Goal: Find contact information: Find contact information

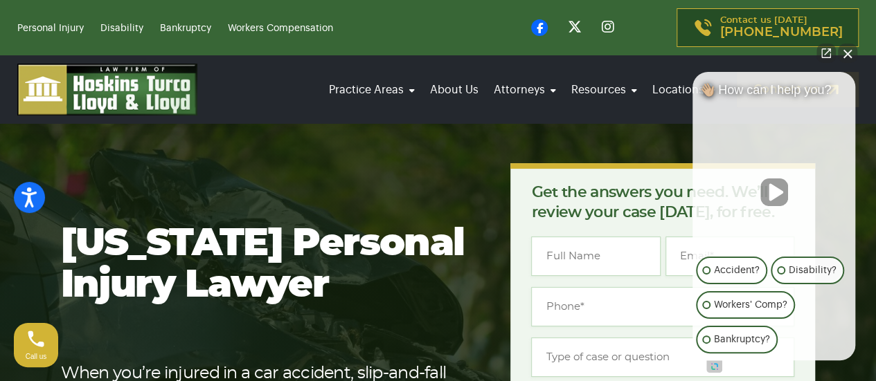
click at [846, 57] on button "Close Intaker Chat Widget" at bounding box center [847, 53] width 19 height 19
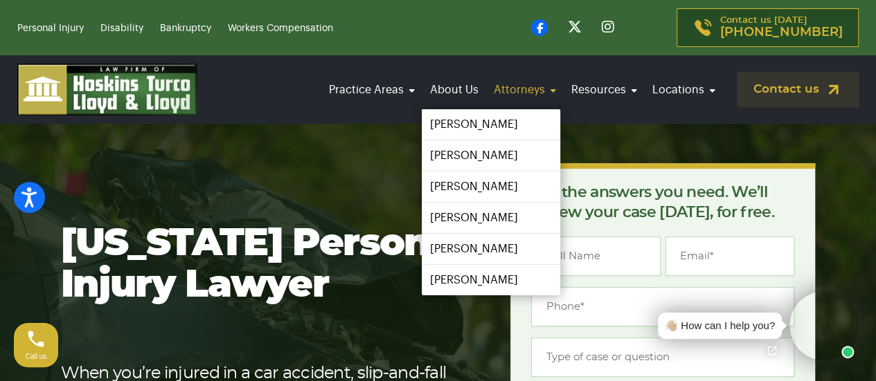
click at [523, 80] on link "Attorneys" at bounding box center [524, 90] width 71 height 39
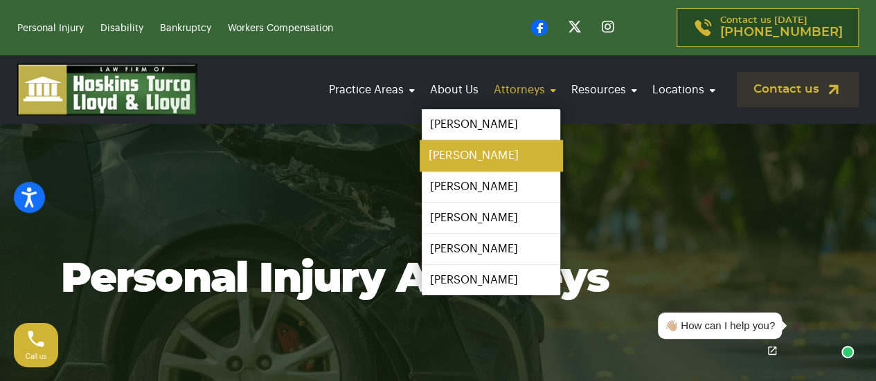
click at [485, 149] on link "[PERSON_NAME]" at bounding box center [491, 156] width 143 height 31
